Goal: Transaction & Acquisition: Purchase product/service

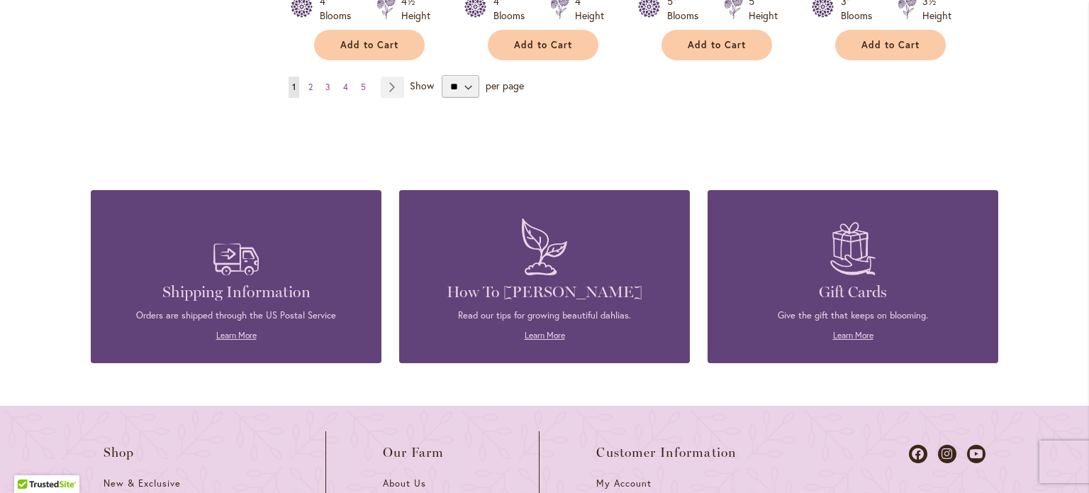
scroll to position [1418, 0]
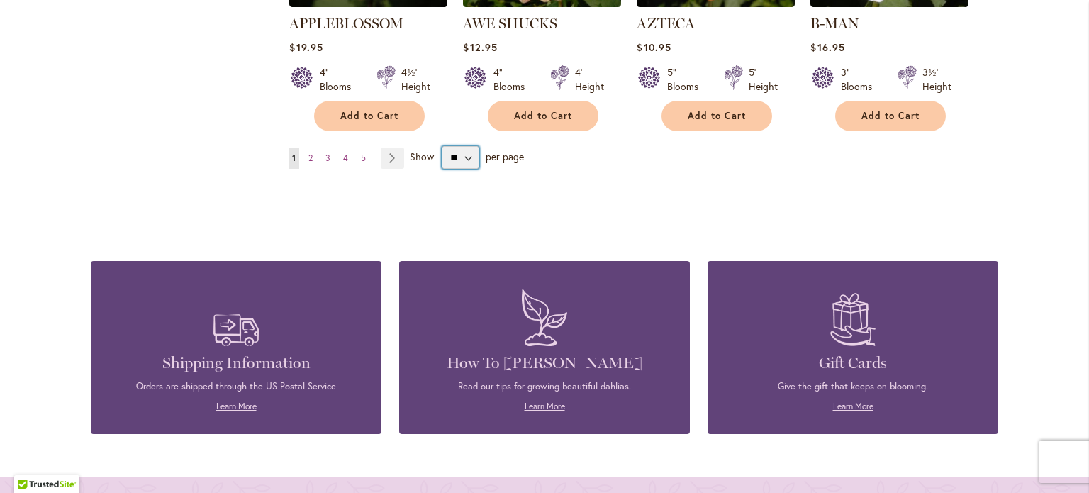
click at [457, 146] on select "** ** ** **" at bounding box center [461, 157] width 38 height 23
select select "**"
click at [442, 146] on select "** ** ** **" at bounding box center [461, 157] width 38 height 23
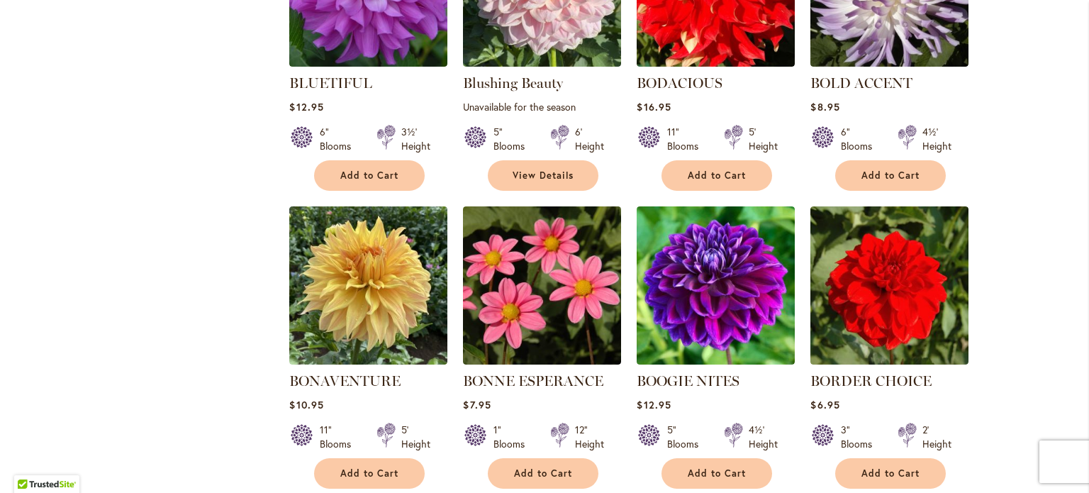
scroll to position [3545, 0]
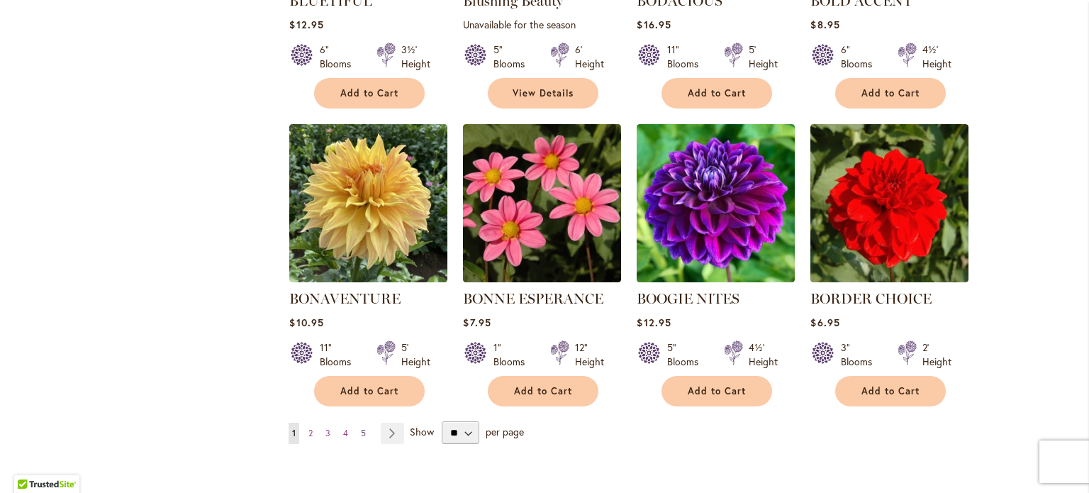
click at [361, 428] on span "5" at bounding box center [363, 433] width 5 height 11
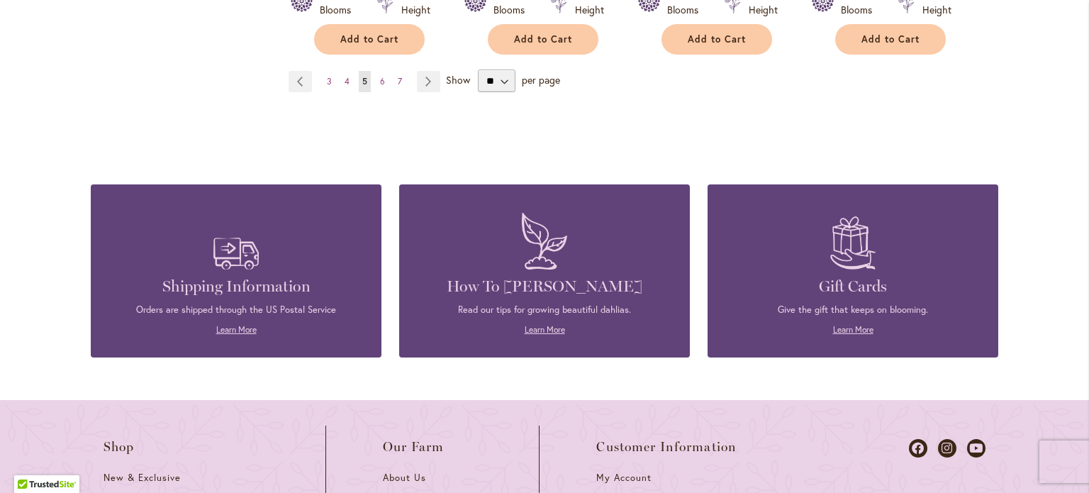
scroll to position [3829, 0]
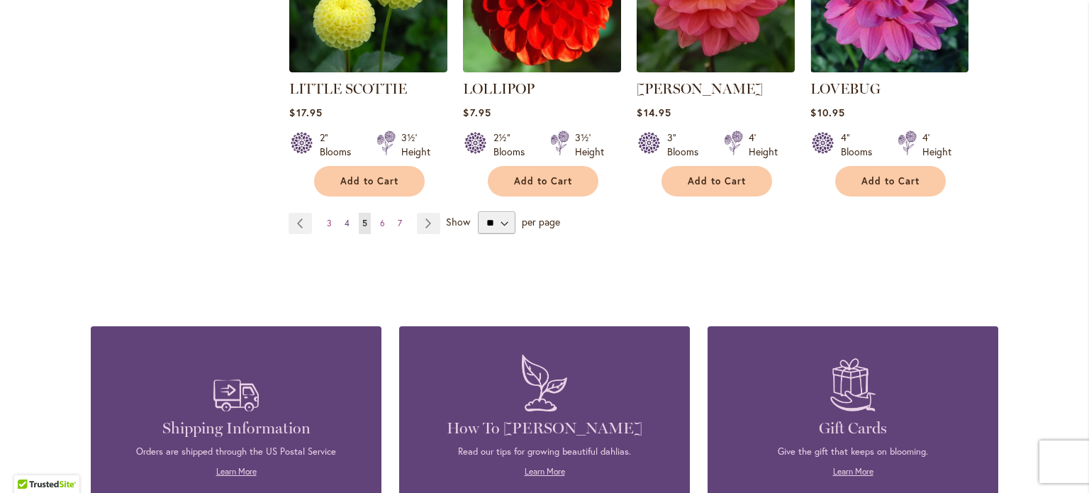
click at [345, 218] on span "4" at bounding box center [347, 223] width 5 height 11
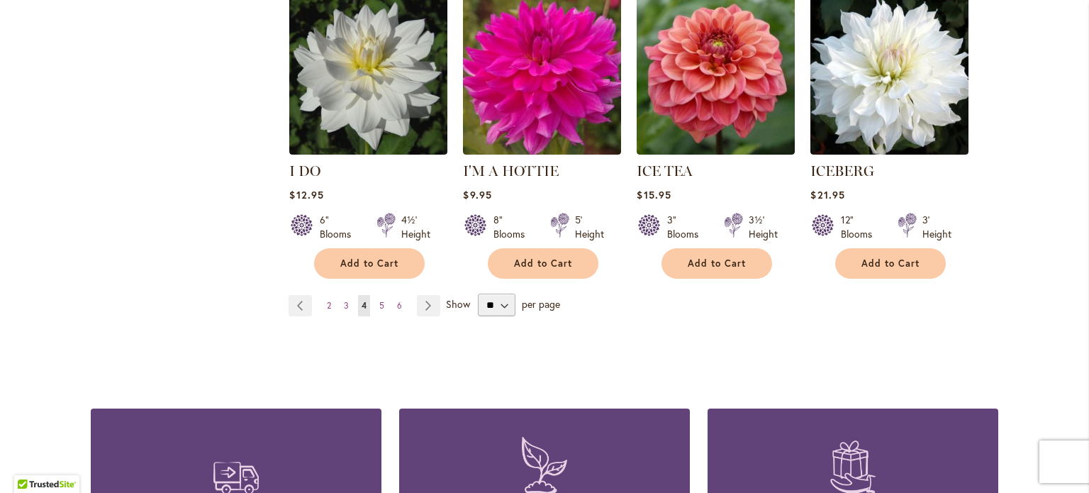
scroll to position [3758, 0]
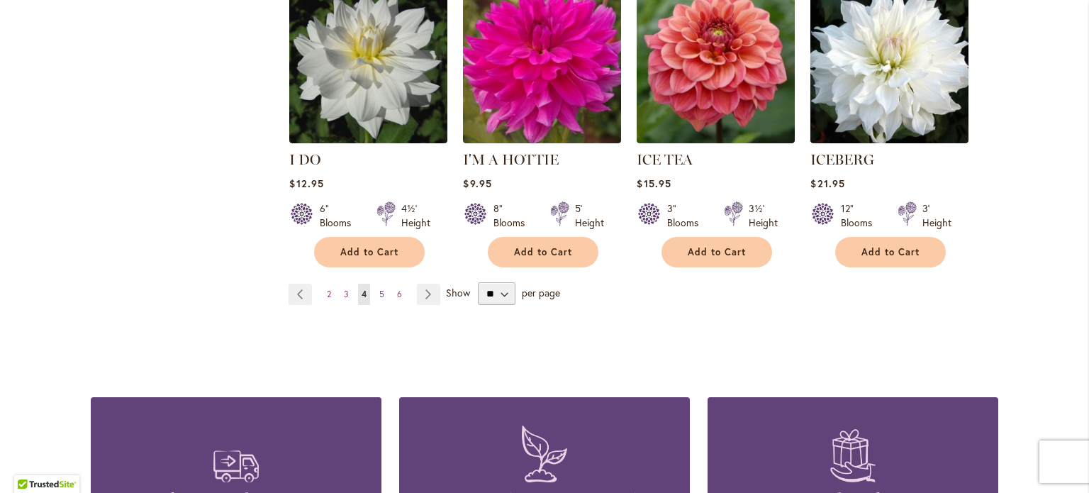
click at [379, 289] on span "5" at bounding box center [381, 294] width 5 height 11
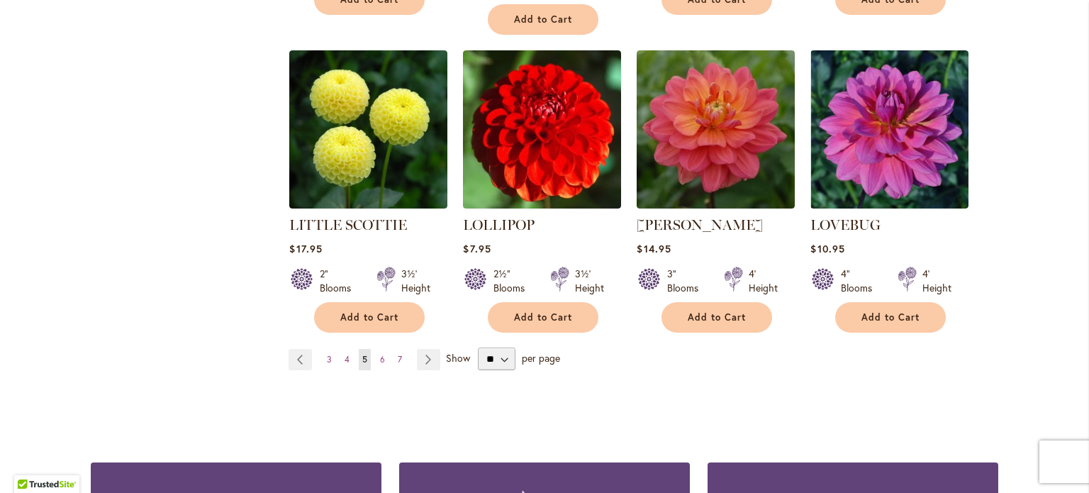
scroll to position [3703, 0]
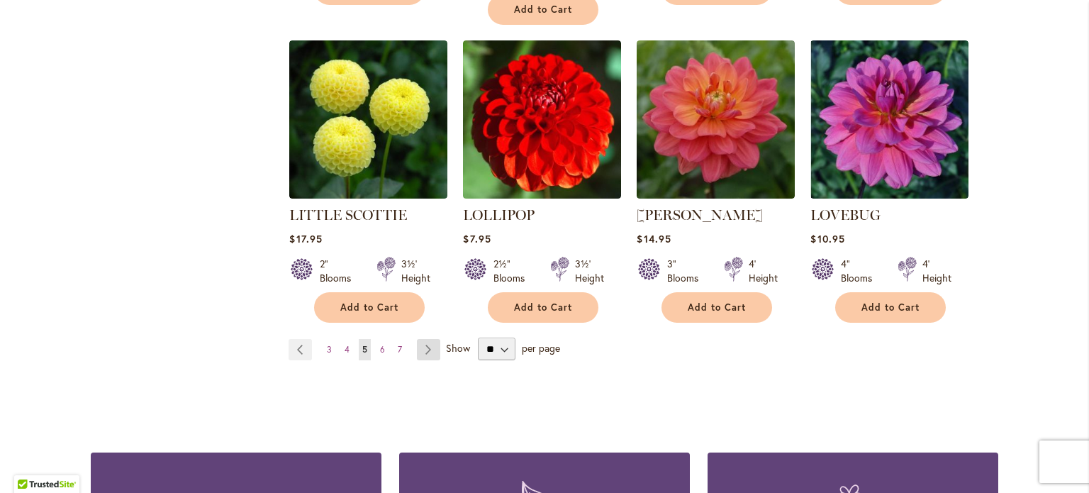
click at [423, 339] on link "Page Next" at bounding box center [428, 349] width 23 height 21
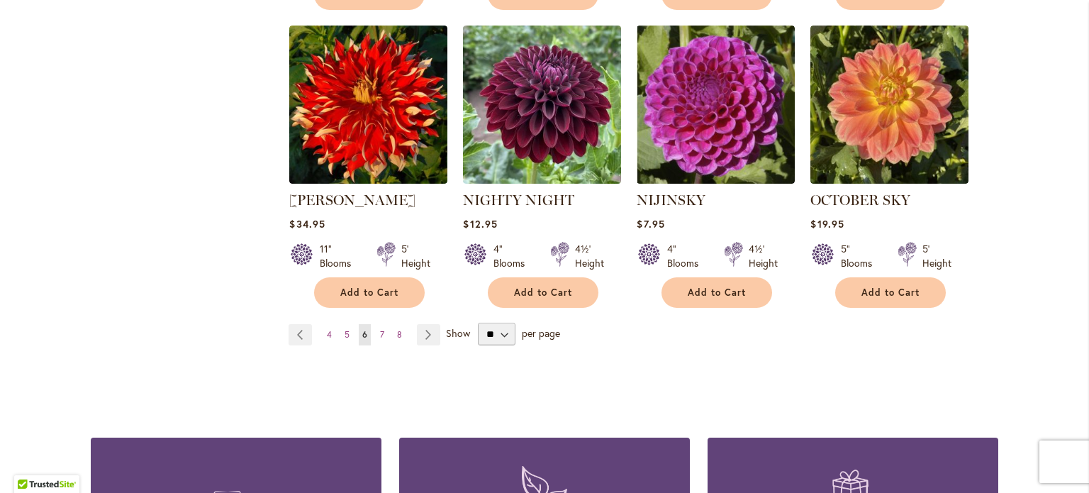
scroll to position [3687, 0]
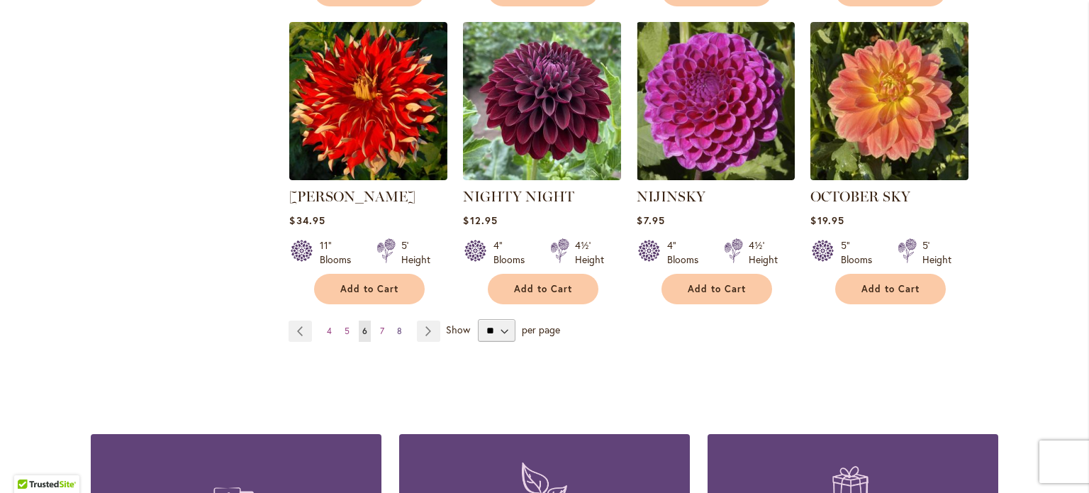
click at [396, 320] on link "Page 8" at bounding box center [400, 330] width 12 height 21
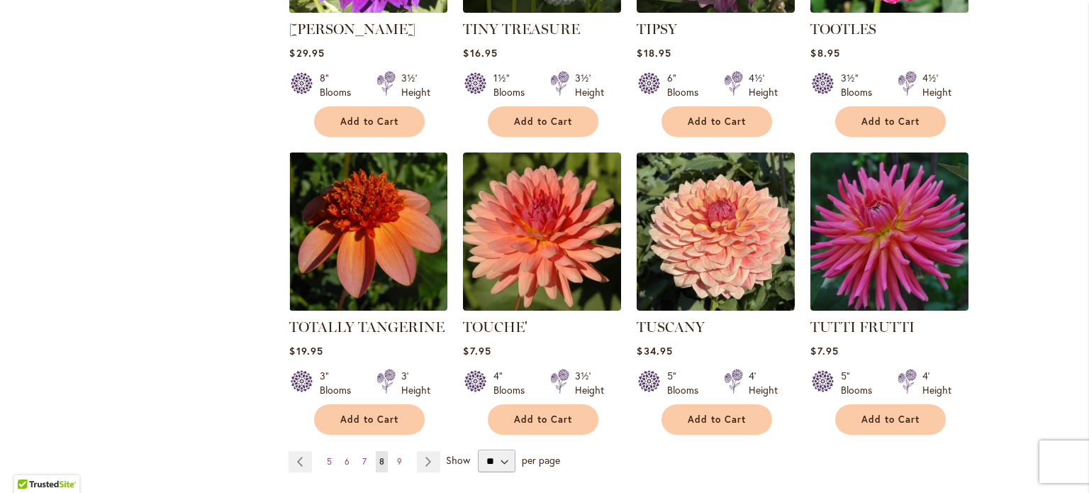
scroll to position [3561, 0]
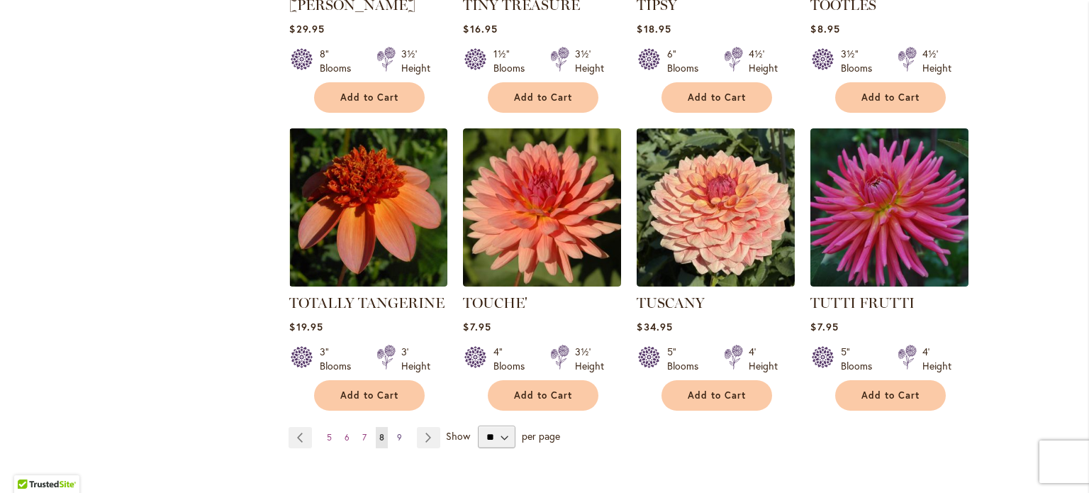
click at [397, 432] on span "9" at bounding box center [399, 437] width 5 height 11
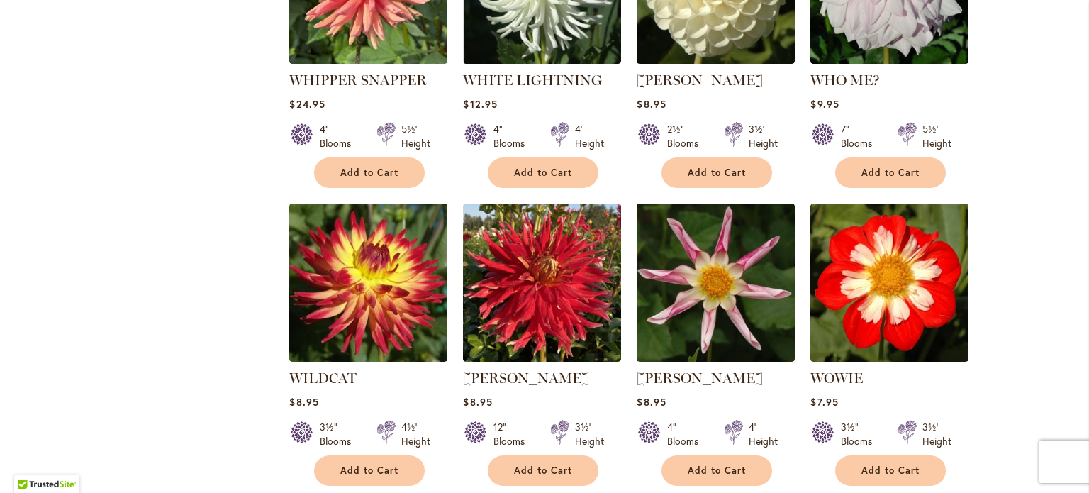
scroll to position [1363, 0]
